Goal: Information Seeking & Learning: Learn about a topic

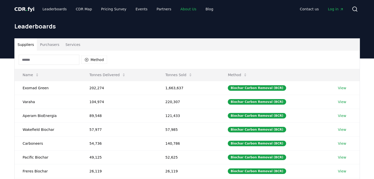
click at [183, 8] on link "About Us" at bounding box center [188, 9] width 24 height 9
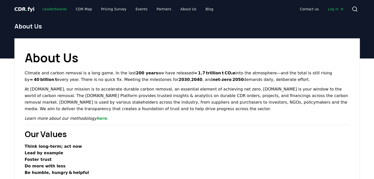
click at [52, 8] on link "Leaderboards" at bounding box center [54, 9] width 32 height 9
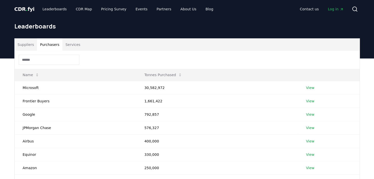
click at [51, 46] on button "Purchasers" at bounding box center [50, 45] width 26 height 12
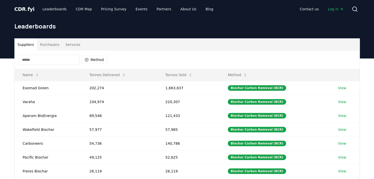
click at [24, 44] on button "Suppliers" at bounding box center [26, 45] width 22 height 12
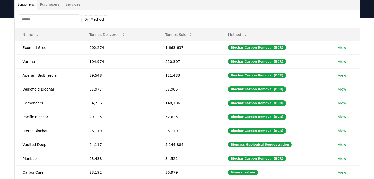
scroll to position [40, 0]
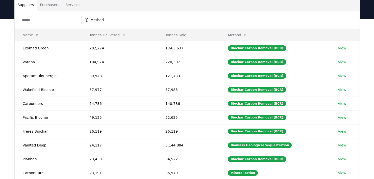
click at [7, 109] on div "Suppliers Purchasers Services Method Name Tonnes Delivered Tonnes Sold Method E…" at bounding box center [187, 120] width 374 height 202
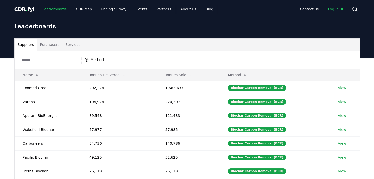
click at [58, 8] on link "Leaderboards" at bounding box center [54, 9] width 32 height 9
click at [176, 9] on link "About Us" at bounding box center [188, 9] width 24 height 9
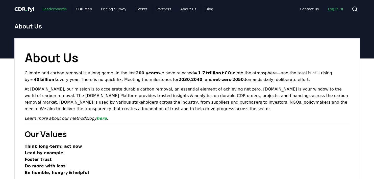
click at [55, 10] on link "Leaderboards" at bounding box center [54, 9] width 32 height 9
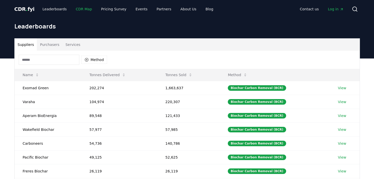
click at [78, 10] on link "CDR Map" at bounding box center [84, 9] width 24 height 9
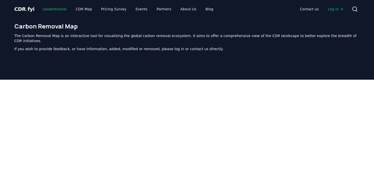
click at [54, 11] on link "Leaderboards" at bounding box center [54, 9] width 32 height 9
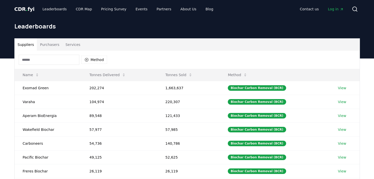
click at [9, 133] on div "Suppliers Purchasers Services Method Name Tonnes Delivered Tonnes Sold Method E…" at bounding box center [187, 160] width 374 height 202
click at [177, 10] on link "About Us" at bounding box center [188, 9] width 24 height 9
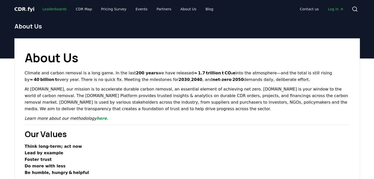
click at [54, 8] on link "Leaderboards" at bounding box center [54, 9] width 32 height 9
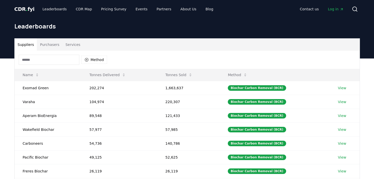
click at [50, 44] on button "Purchasers" at bounding box center [50, 45] width 26 height 12
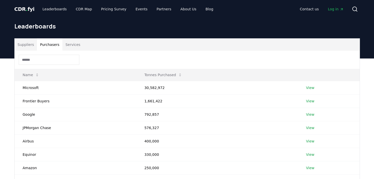
click at [66, 45] on button "Services" at bounding box center [72, 45] width 21 height 12
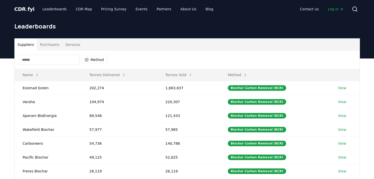
click at [31, 45] on button "Suppliers" at bounding box center [26, 45] width 22 height 12
